Goal: Information Seeking & Learning: Learn about a topic

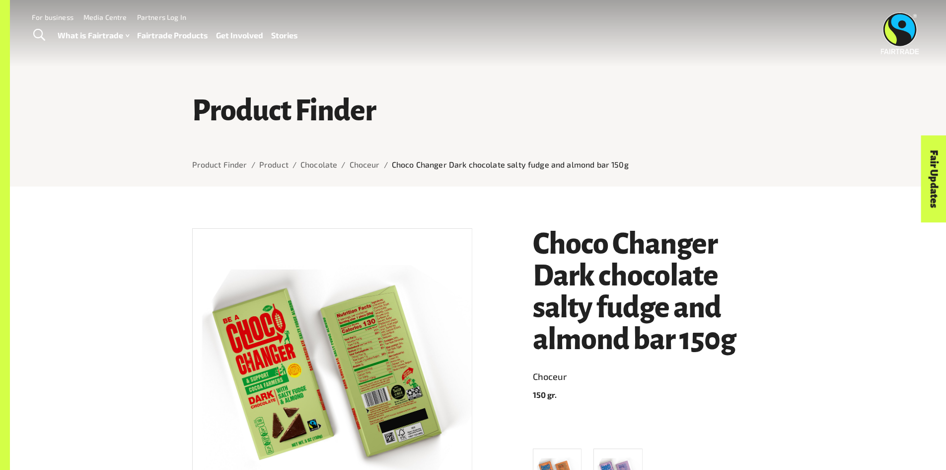
click at [159, 36] on link "Fairtrade Products" at bounding box center [172, 35] width 71 height 14
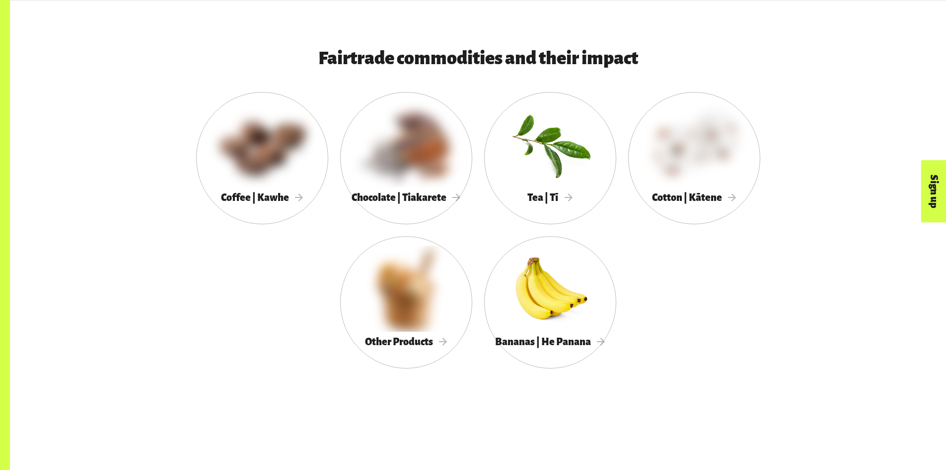
scroll to position [646, 0]
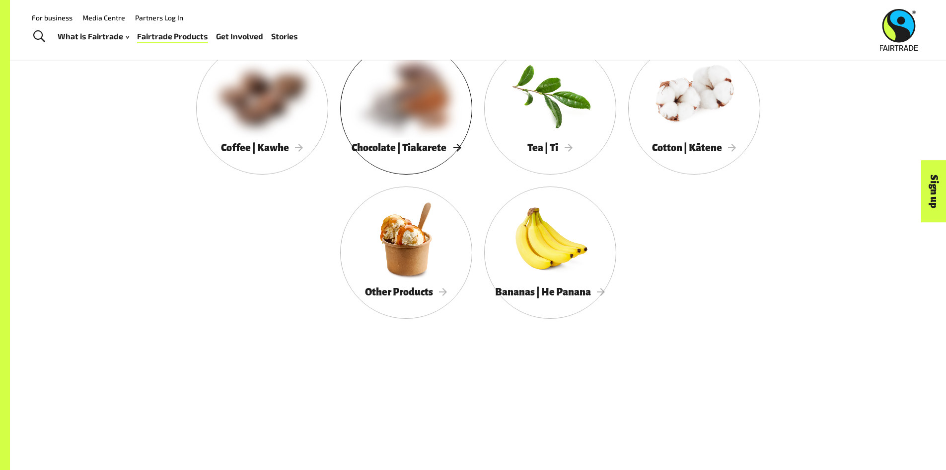
click at [419, 149] on span "Chocolate | Tiakarete" at bounding box center [406, 147] width 109 height 11
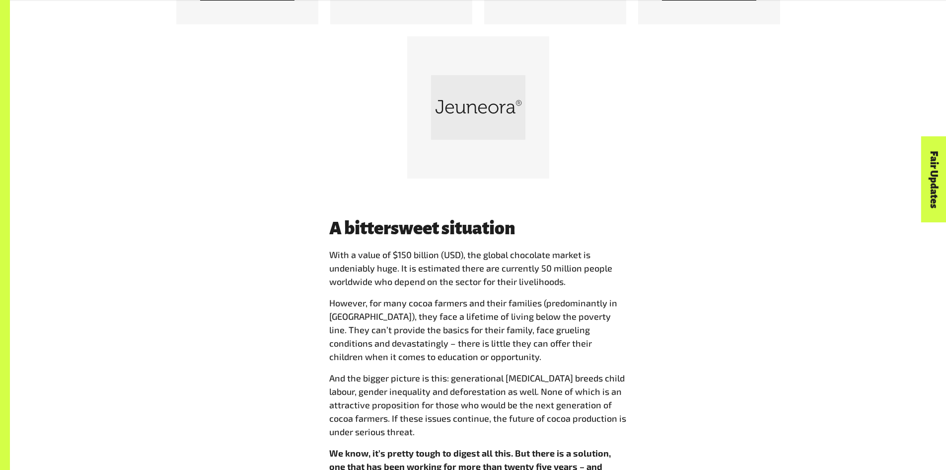
scroll to position [1341, 0]
